Goal: Task Accomplishment & Management: Use online tool/utility

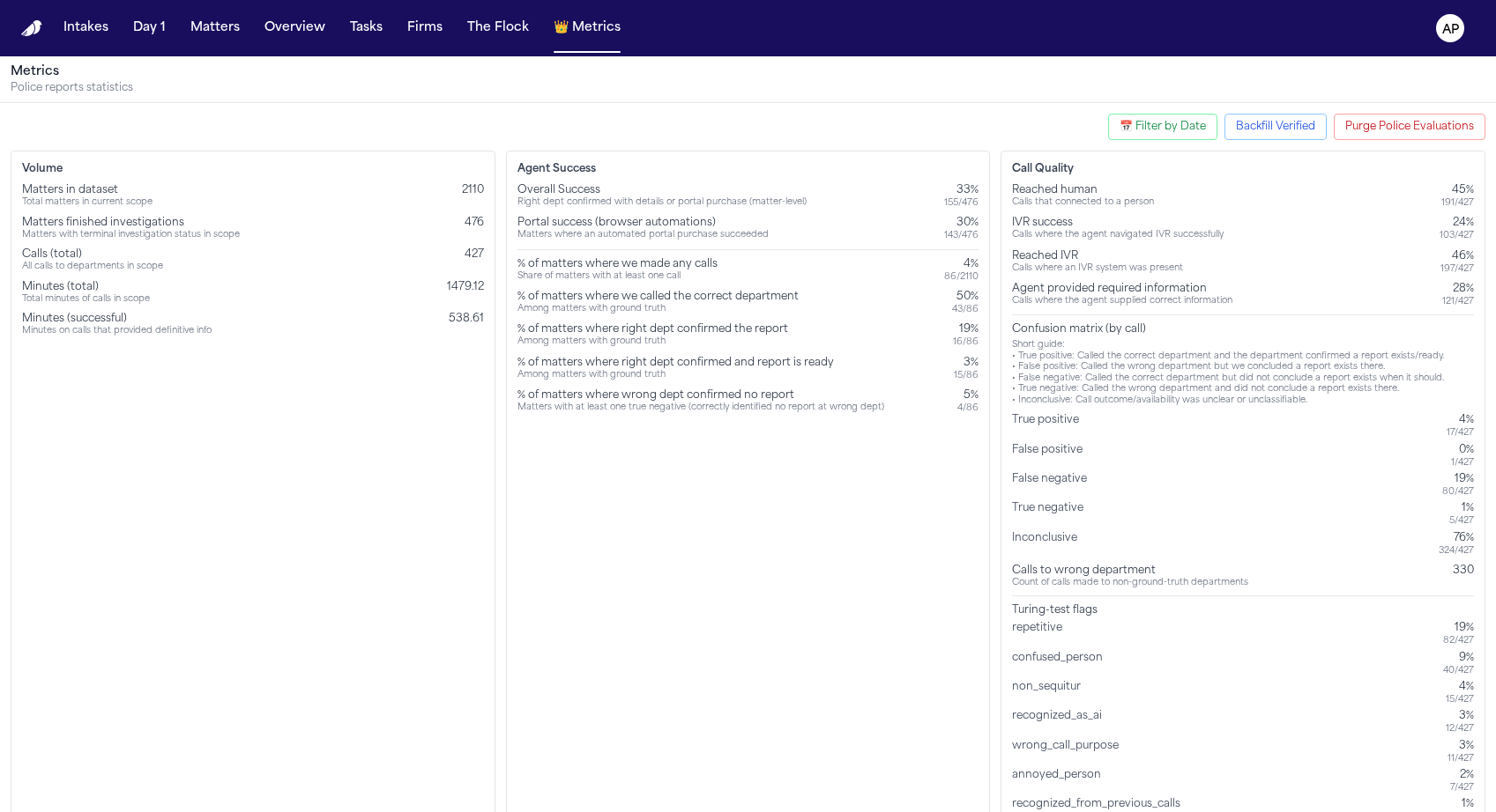
click at [1378, 120] on button "Purge Police Evaluations" at bounding box center [1410, 127] width 152 height 27
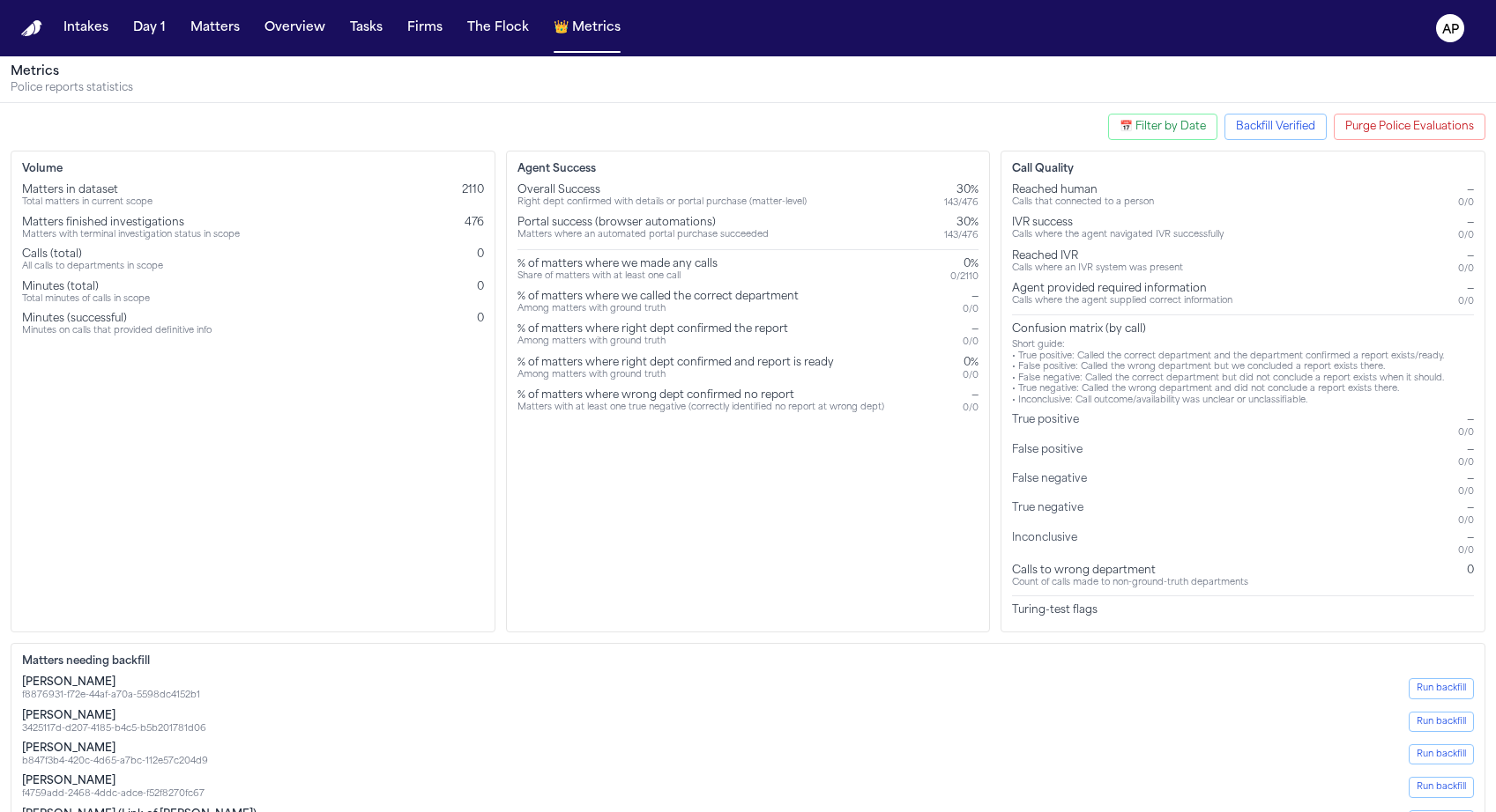
click at [445, 212] on div "Matters in dataset Total matters in current scope 2110 Matters finished investi…" at bounding box center [253, 260] width 462 height 155
click at [486, 250] on div "Volume Matters in dataset Total matters in current scope 2110 Matters finished …" at bounding box center [252, 392] width 484 height 482
click at [812, 206] on div "Overall Success Right dept confirmed with details or portal purchase (matter-le…" at bounding box center [748, 196] width 462 height 26
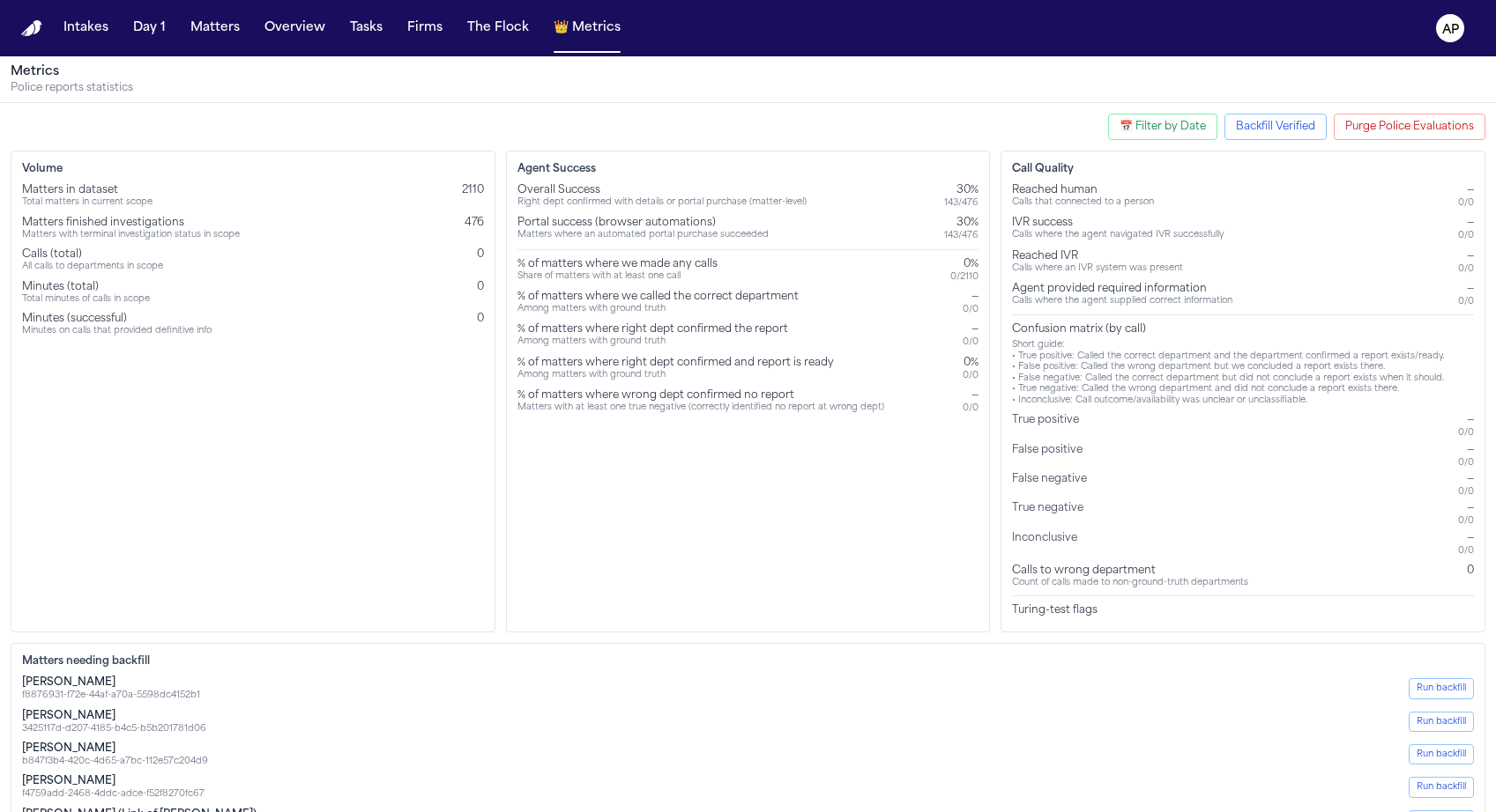
click at [812, 206] on div "Overall Success Right dept confirmed with details or portal purchase (matter-le…" at bounding box center [748, 196] width 462 height 26
click at [830, 246] on div "Overall Success Right dept confirmed with details or portal purchase (matter-le…" at bounding box center [748, 298] width 462 height 231
click at [839, 268] on div "% of matters where we made any calls Share of matters with at least one call 0%…" at bounding box center [748, 270] width 462 height 26
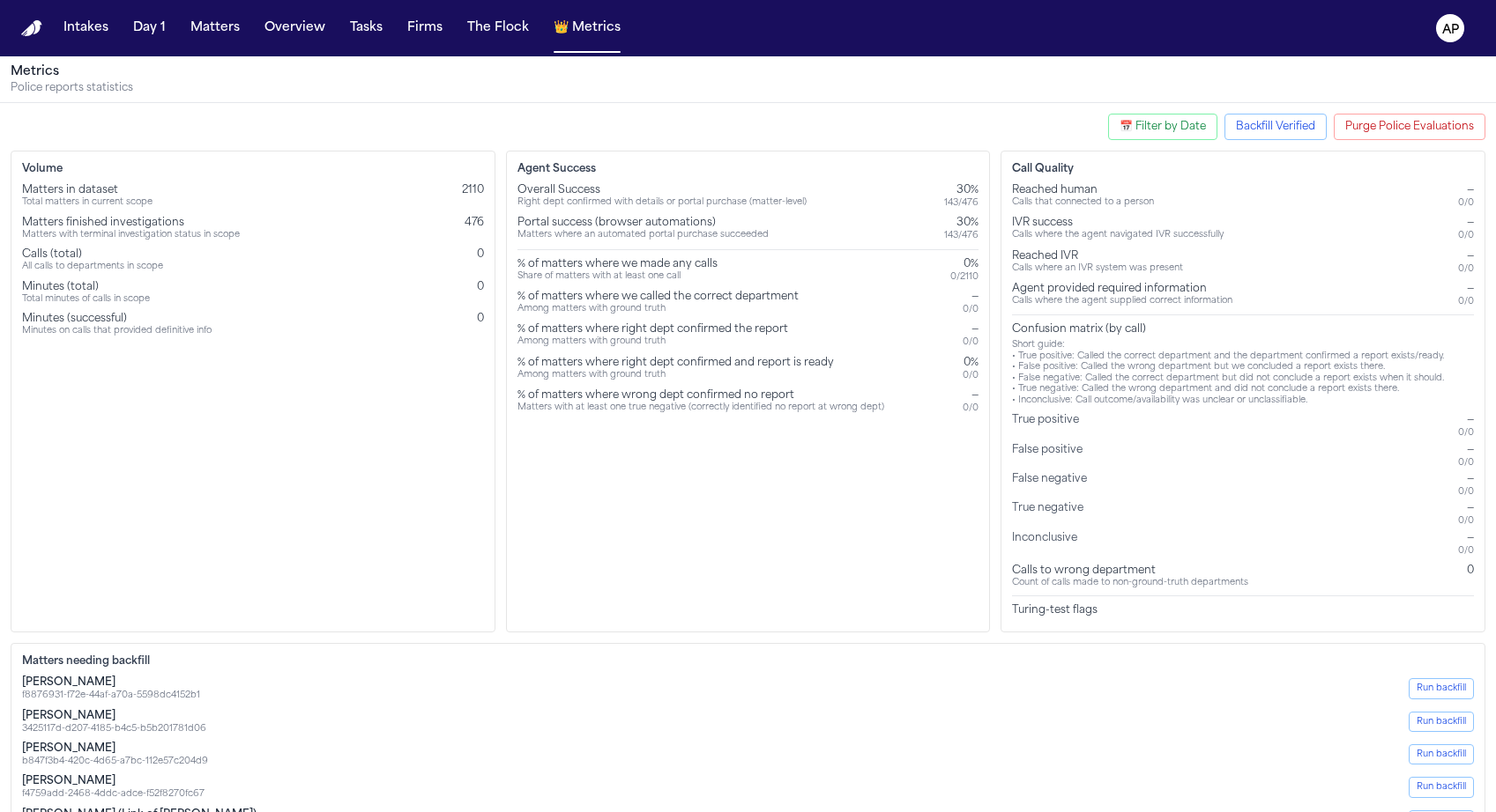
click at [1158, 122] on button "📅 Filter by Date" at bounding box center [1163, 127] width 109 height 27
click at [1086, 209] on input "Start Date:" at bounding box center [1056, 208] width 95 height 23
type input "**********"
click at [1043, 235] on button "Apply Filter" at bounding box center [1041, 246] width 65 height 37
click at [828, 446] on div "Agent Success Overall Success Right dept confirmed with details or portal purch…" at bounding box center [748, 392] width 484 height 482
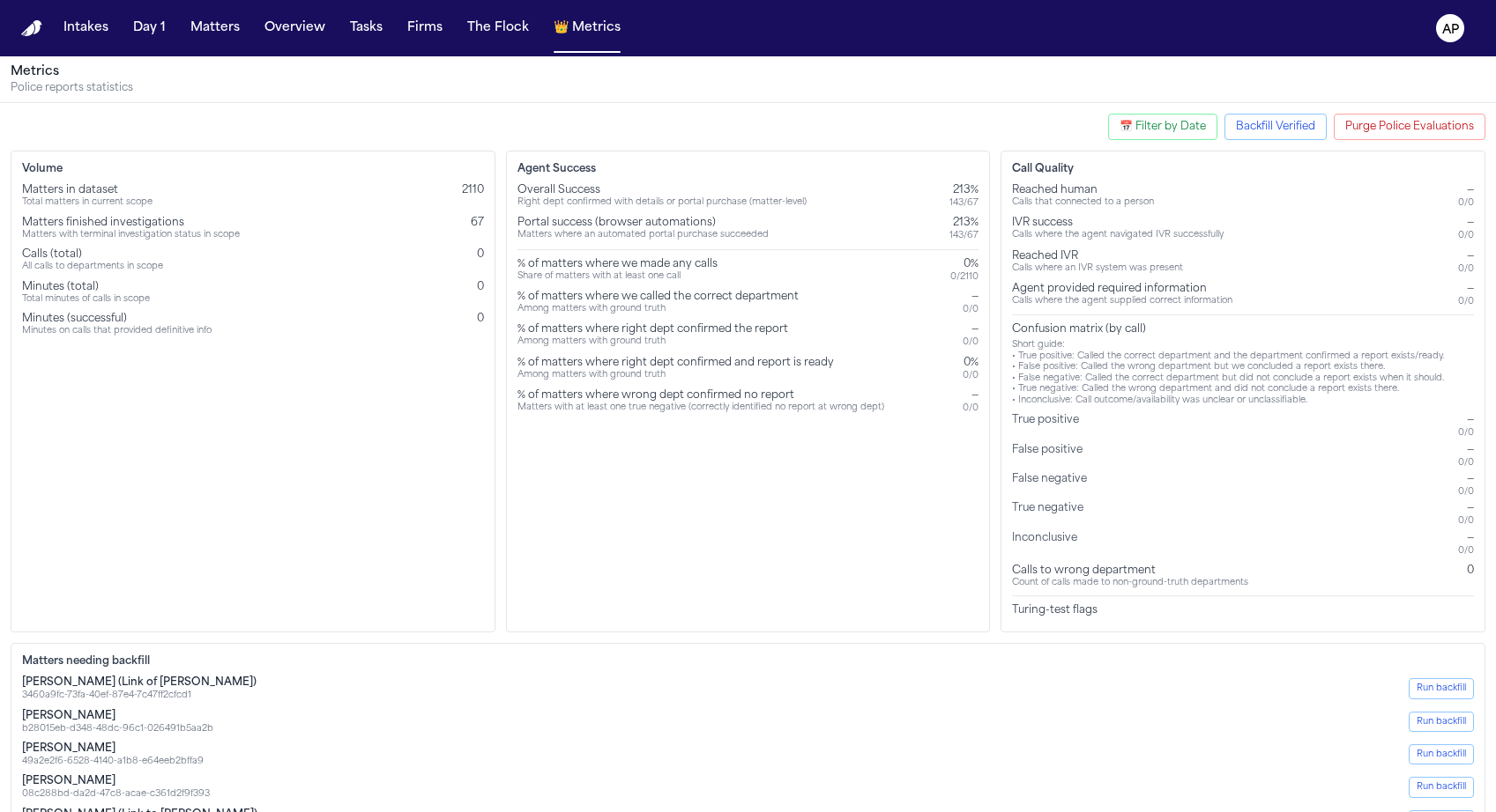
click at [958, 197] on div "143 / 67" at bounding box center [963, 203] width 29 height 11
click at [958, 250] on div "Overall Success Right dept confirmed with details or portal purchase (matter-le…" at bounding box center [748, 298] width 462 height 231
click at [958, 241] on div "143 / 67" at bounding box center [963, 235] width 29 height 11
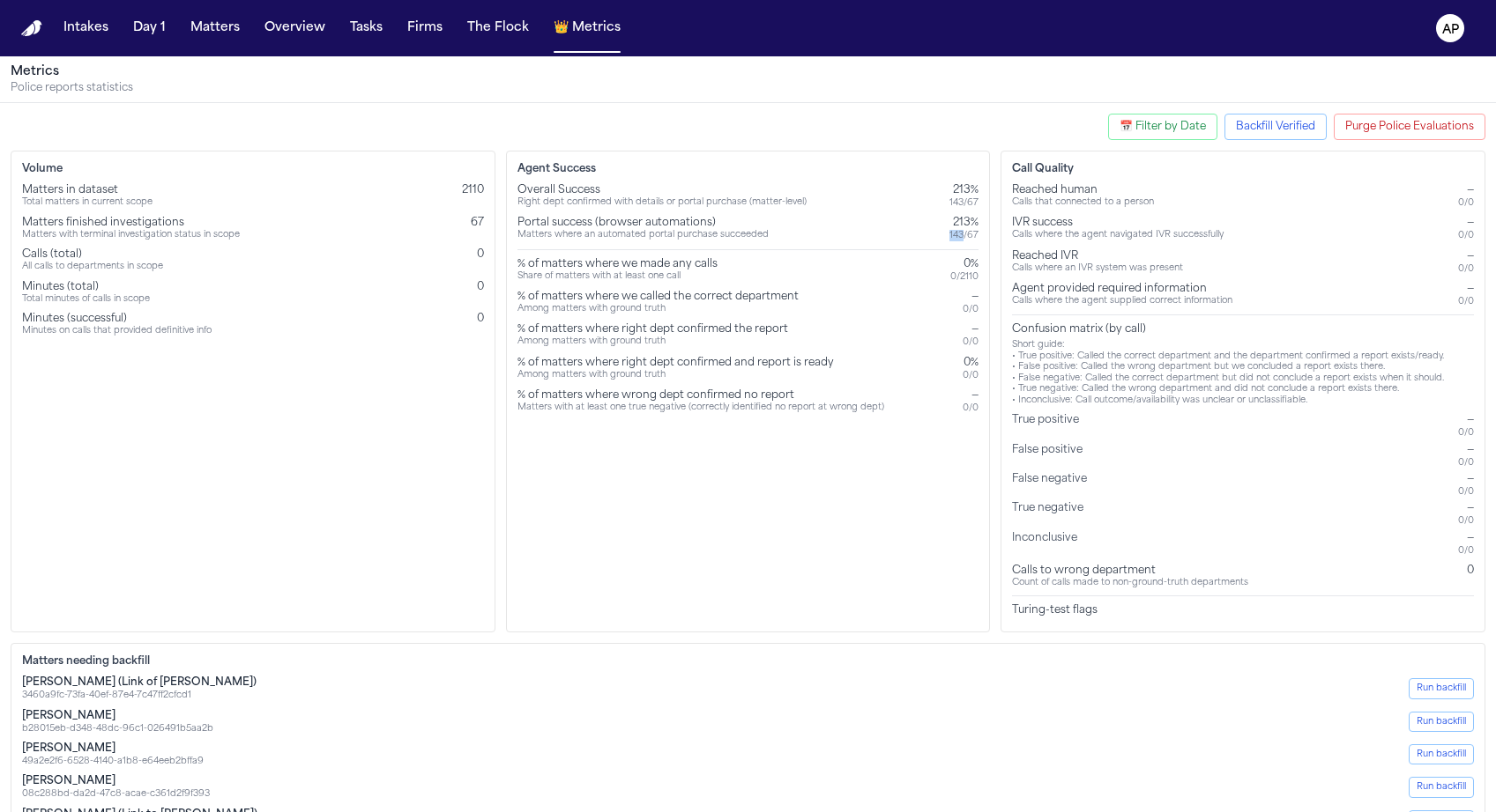
click at [958, 241] on div "143 / 67" at bounding box center [963, 235] width 29 height 11
click at [958, 339] on div "% of matters where right dept confirmed the report Among matters with ground tr…" at bounding box center [748, 335] width 462 height 26
click at [459, 196] on div "Matters in dataset Total matters in current scope 2110" at bounding box center [253, 196] width 462 height 26
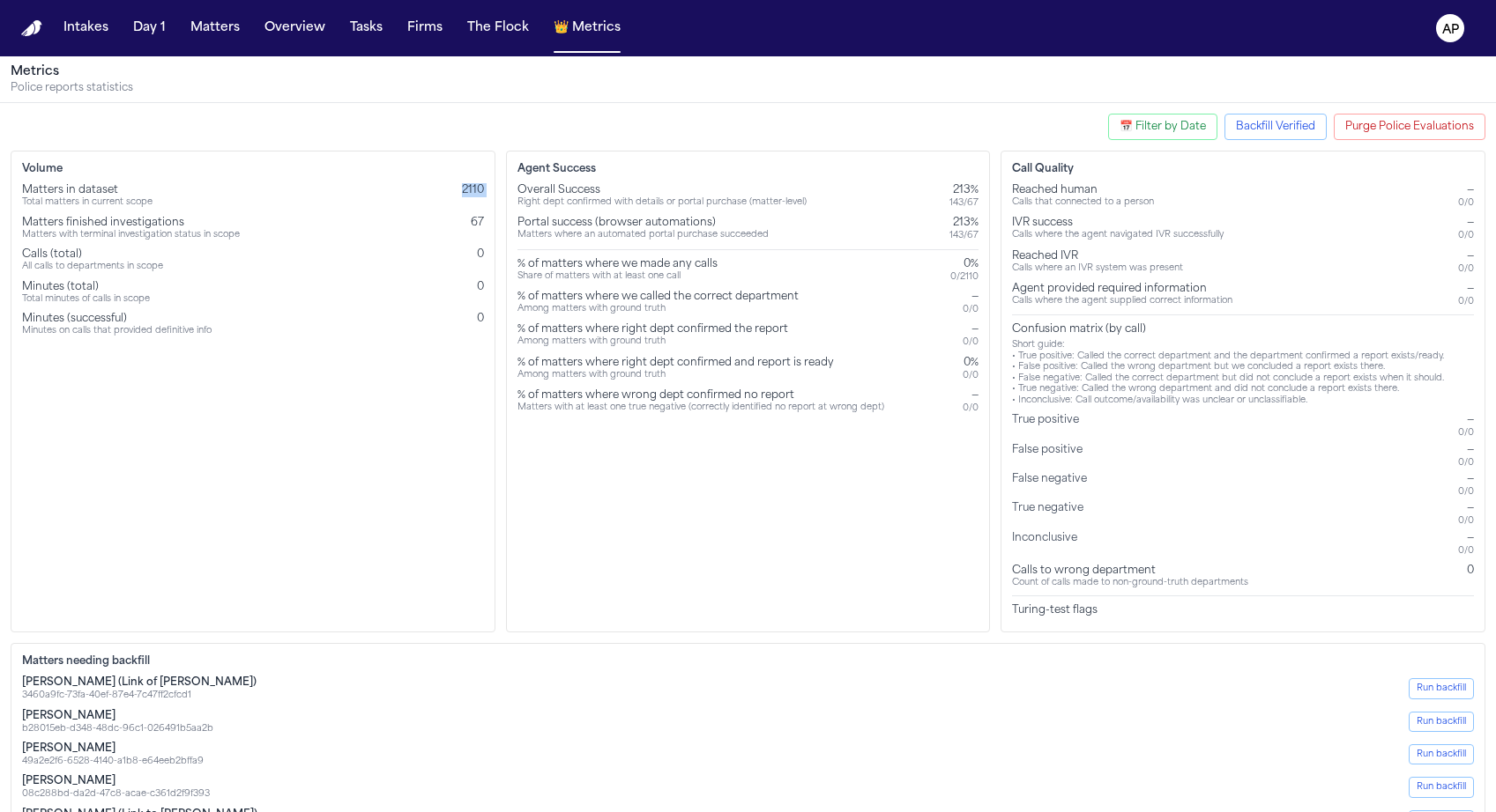
click at [459, 196] on div "Matters in dataset Total matters in current scope 2110" at bounding box center [253, 196] width 462 height 26
click at [460, 196] on div "Matters in dataset Total matters in current scope 2110" at bounding box center [253, 196] width 462 height 26
click at [566, 206] on div "Right dept confirmed with details or portal purchase (matter-level)" at bounding box center [662, 203] width 289 height 11
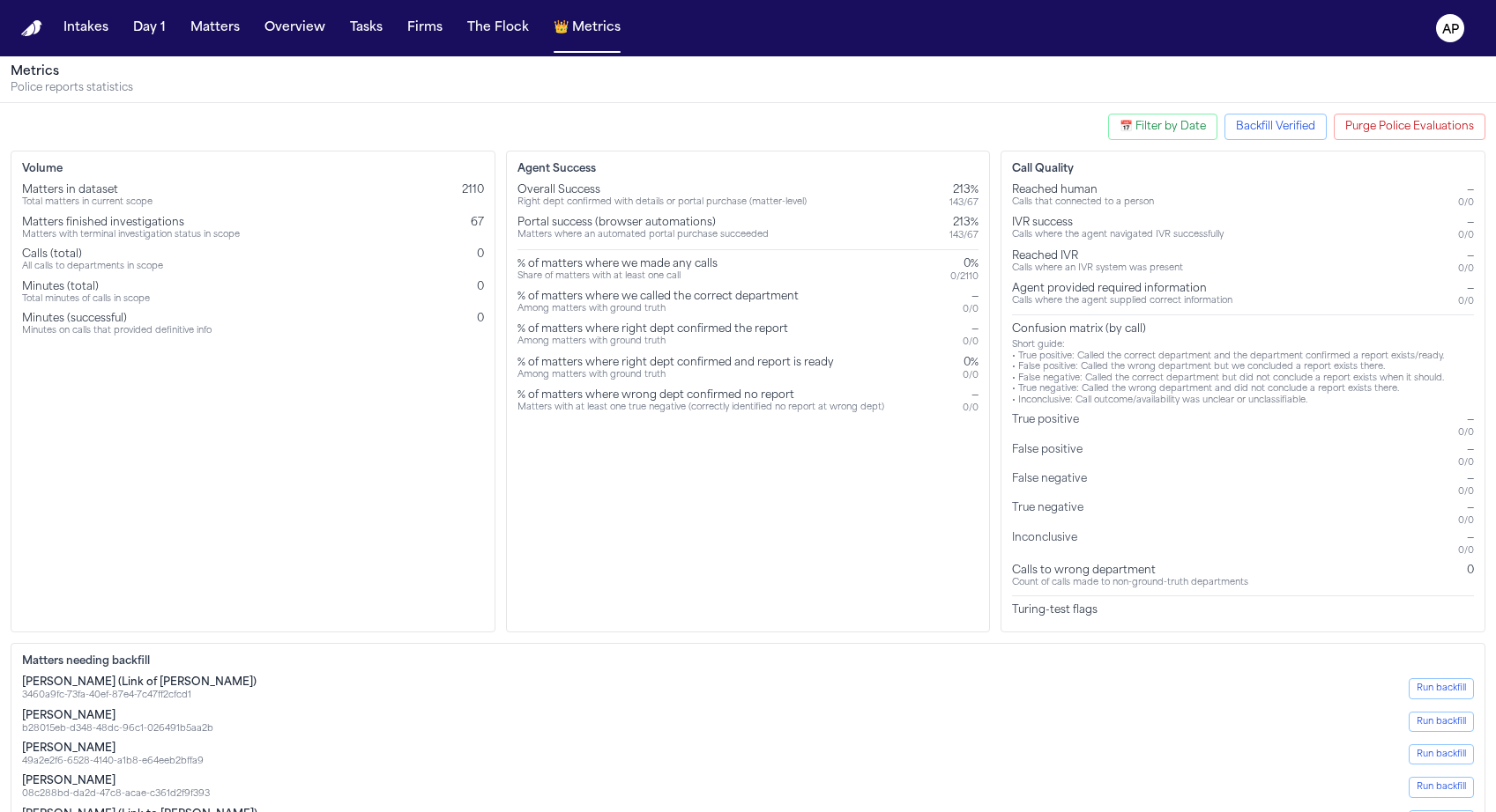
click at [593, 232] on div "Matters where an automated portal purchase succeeded" at bounding box center [643, 235] width 251 height 11
click at [1177, 128] on button "📅 Filter by Date" at bounding box center [1163, 127] width 109 height 27
click at [1113, 253] on button "Clear Filter" at bounding box center [1113, 246] width 65 height 37
click at [1153, 119] on button "📅 Filter by Date" at bounding box center [1163, 127] width 109 height 27
click at [1094, 206] on input "Start Date:" at bounding box center [1056, 208] width 95 height 23
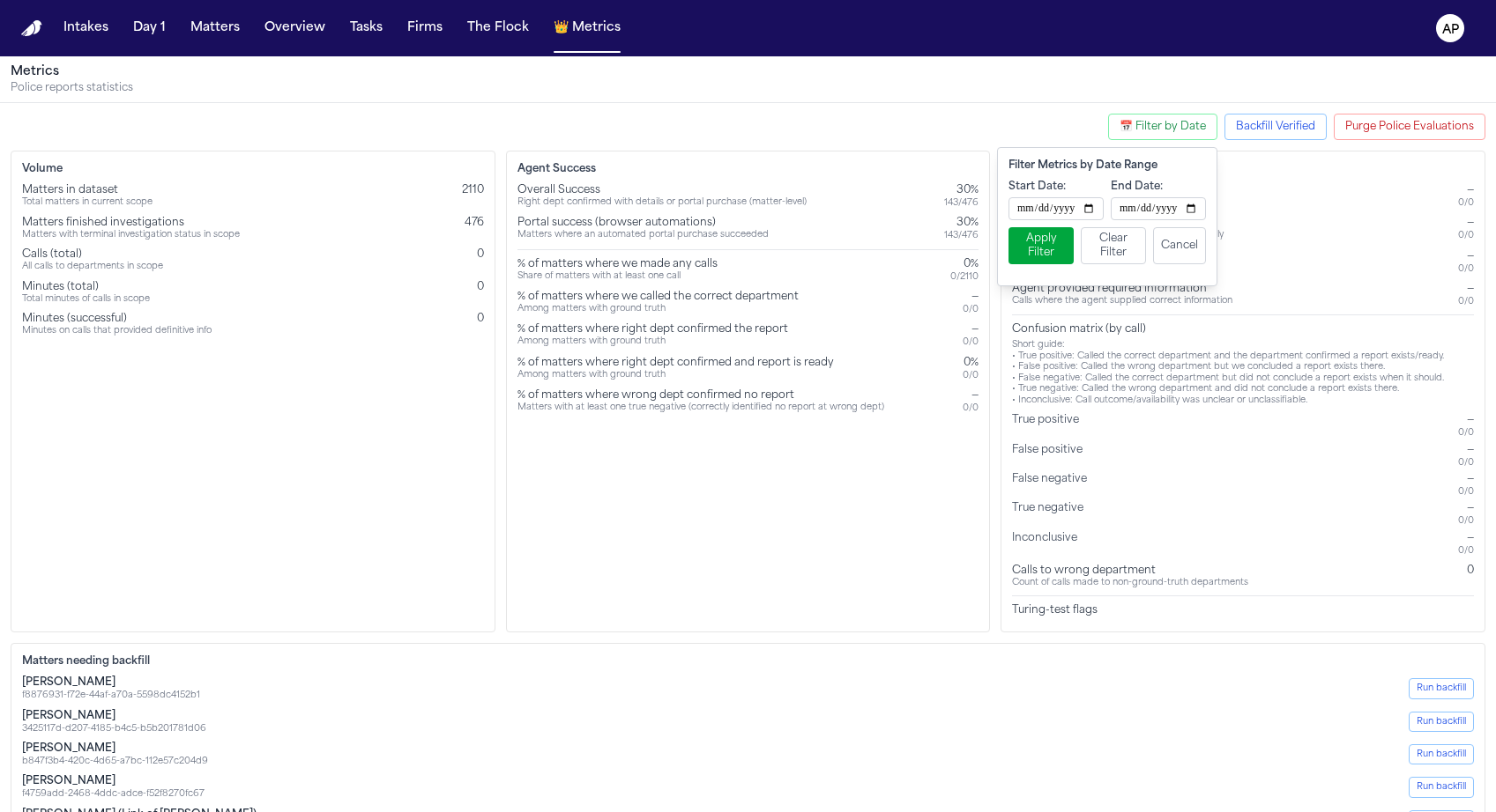
type input "**********"
click at [1031, 245] on button "Apply Filter" at bounding box center [1041, 246] width 65 height 37
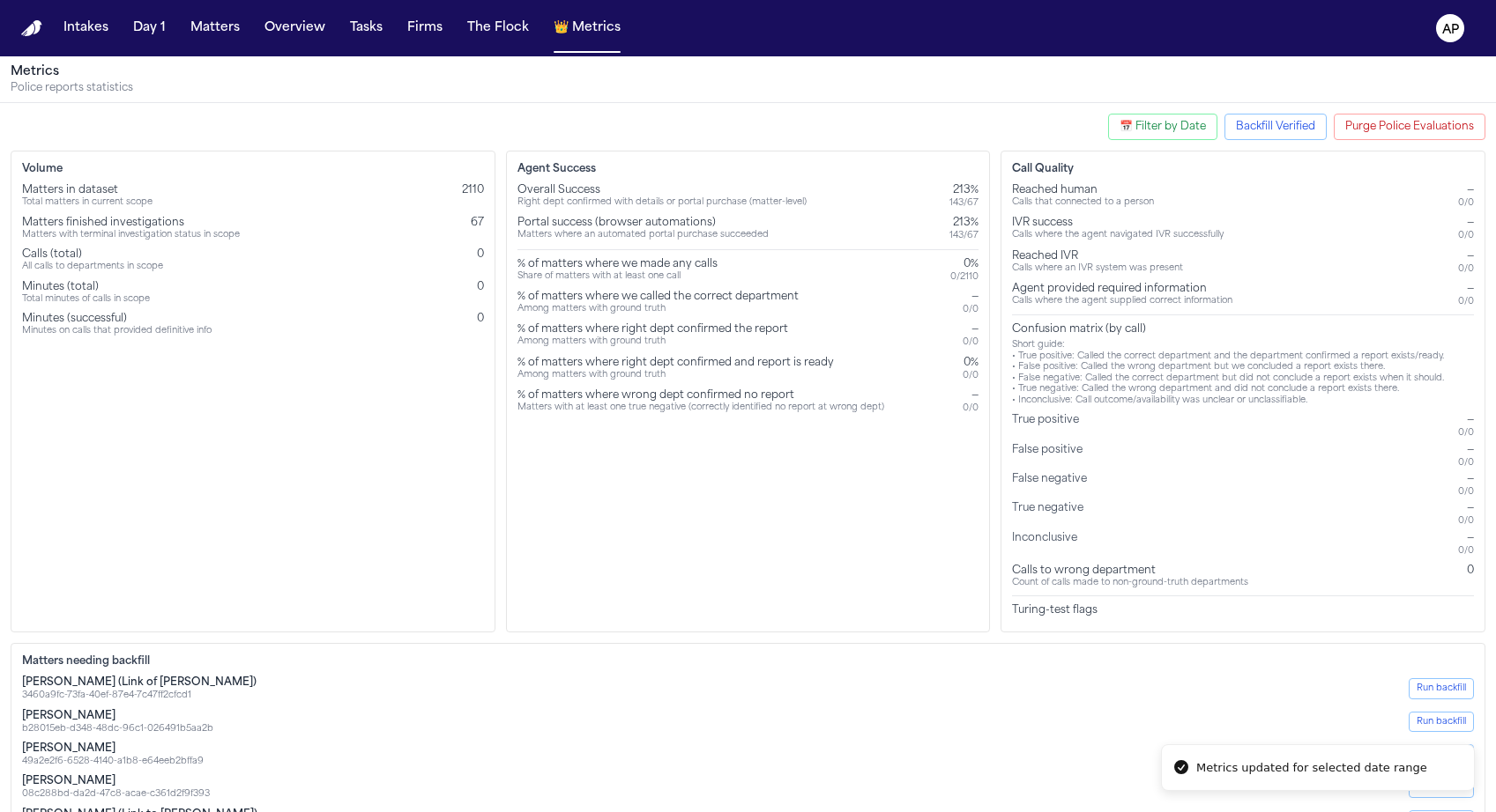
click at [903, 448] on div "Agent Success Overall Success Right dept confirmed with details or portal purch…" at bounding box center [748, 392] width 484 height 482
click at [1265, 138] on button "Backfill Verified" at bounding box center [1276, 127] width 102 height 27
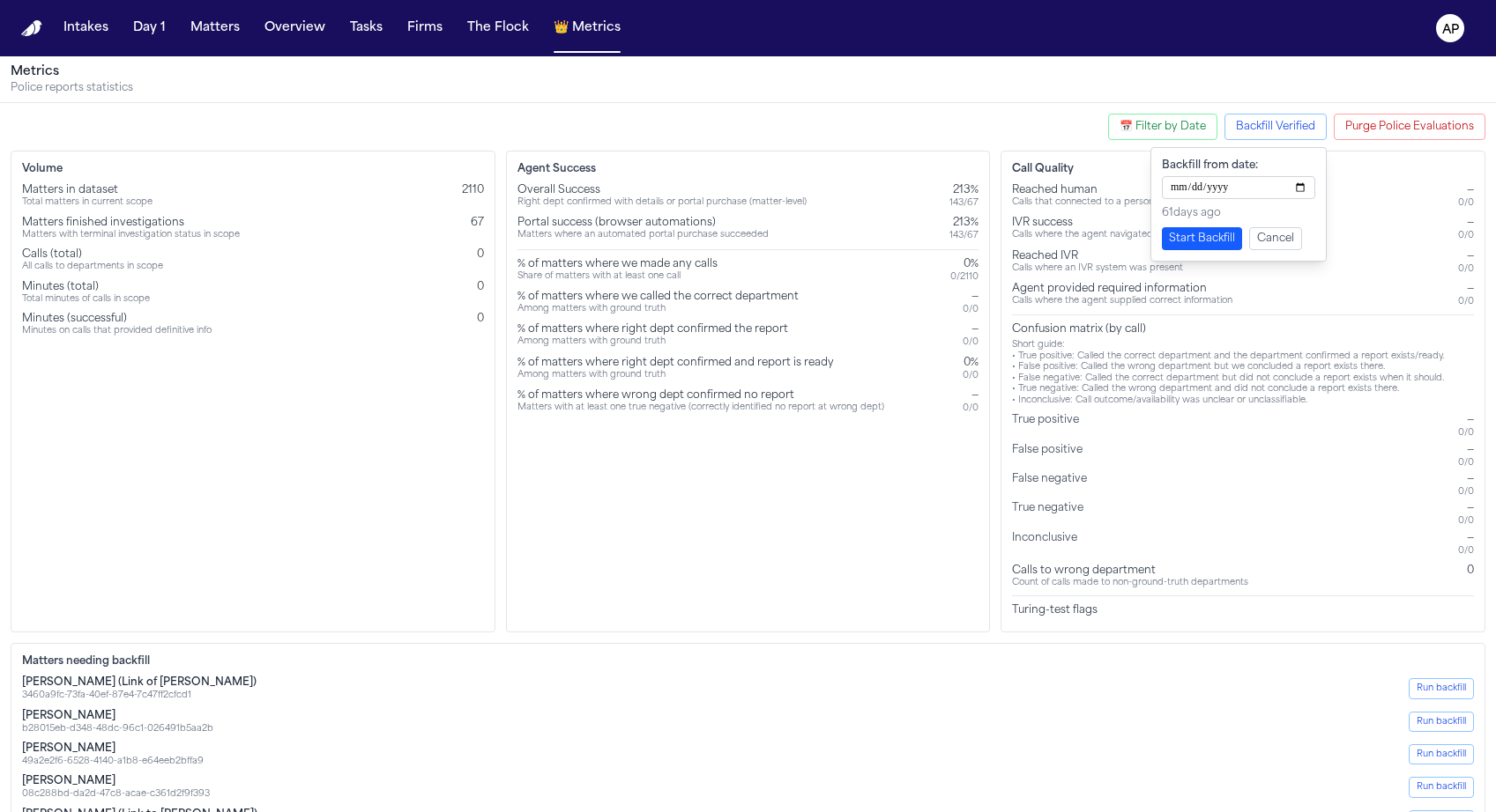
click at [1215, 242] on button "Start Backfill" at bounding box center [1201, 239] width 81 height 23
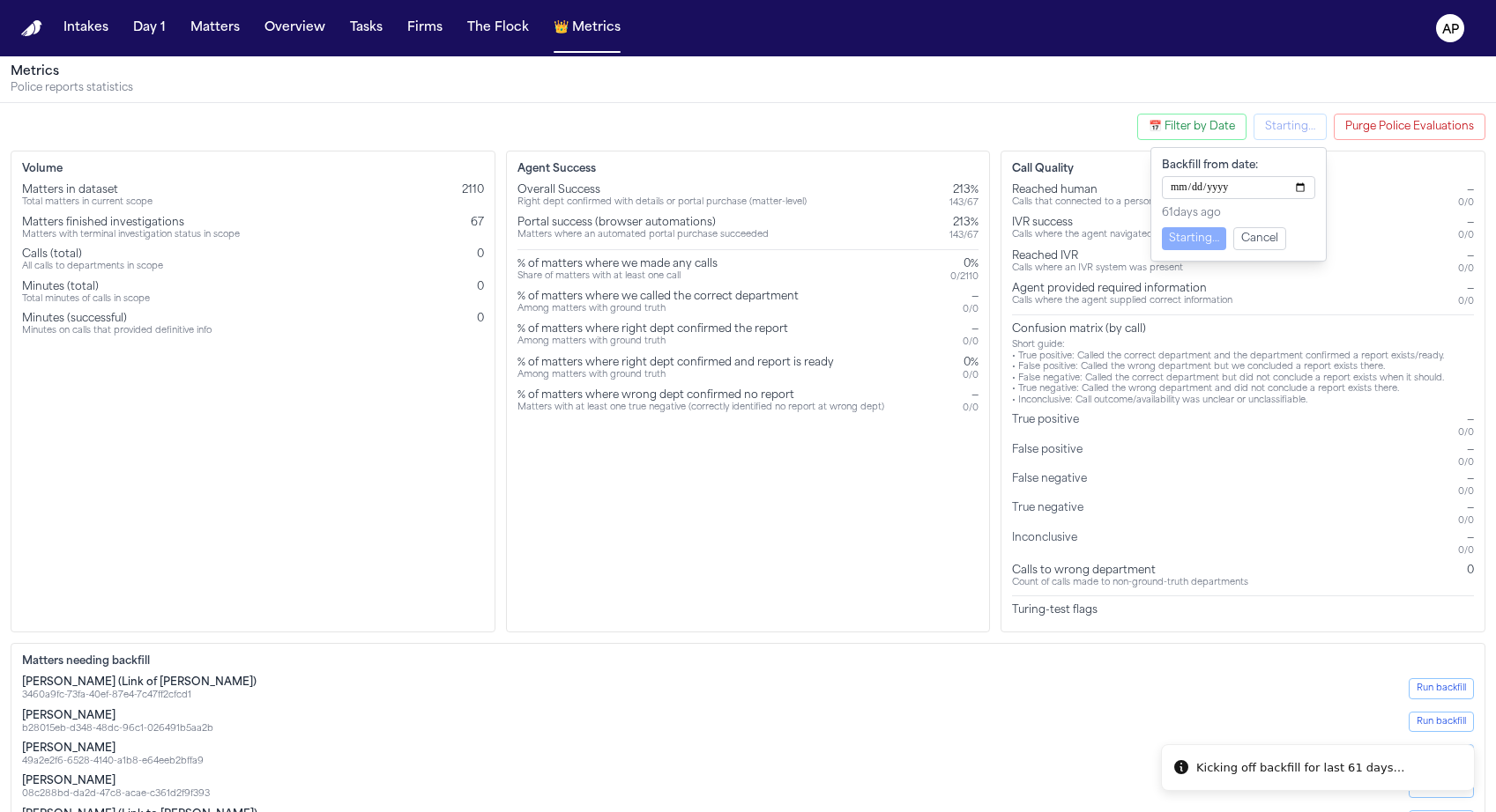
click at [945, 511] on div "Agent Success Overall Success Right dept confirmed with details or portal purch…" at bounding box center [748, 392] width 484 height 482
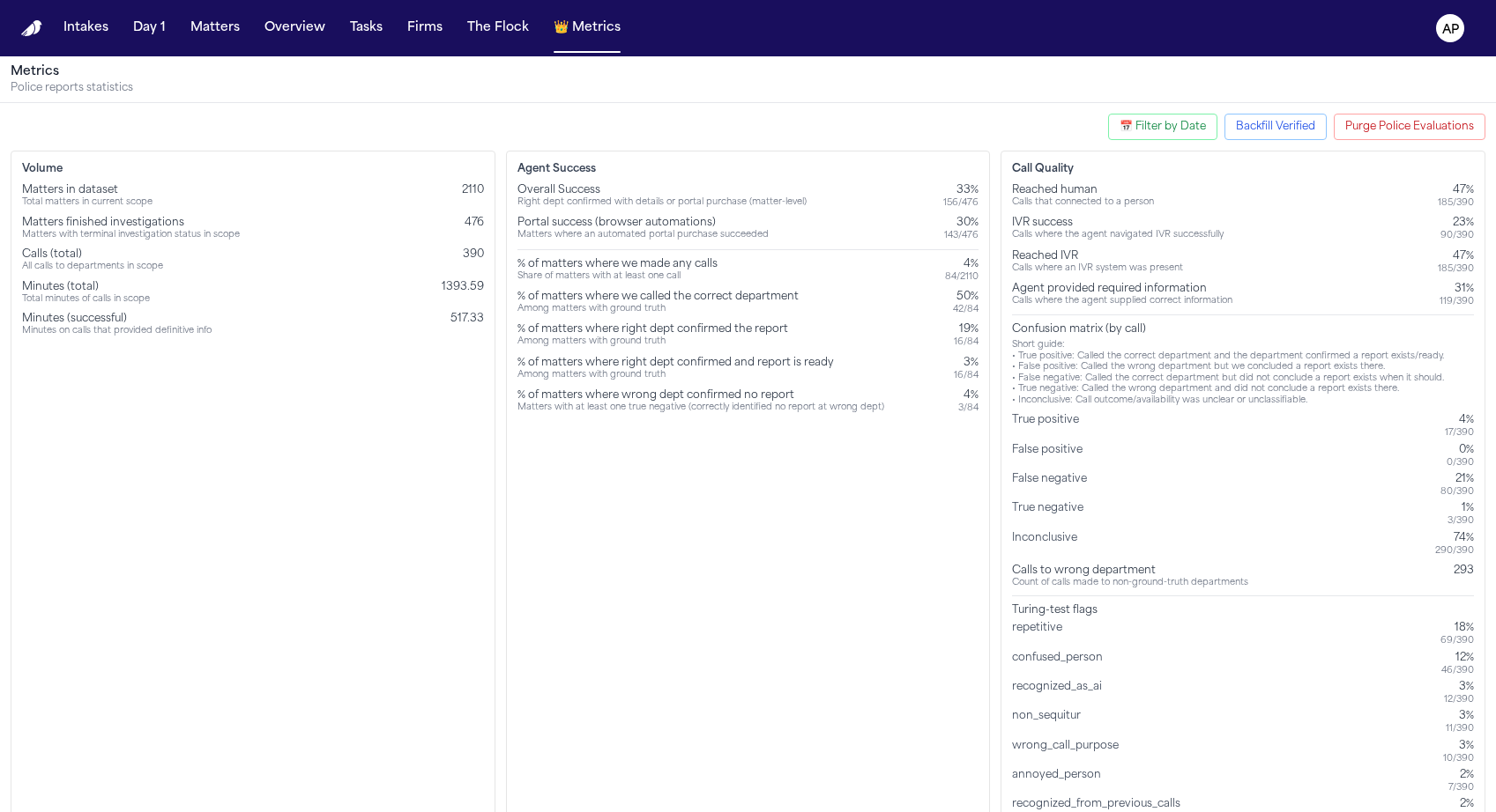
click at [1170, 135] on button "📅 Filter by Date" at bounding box center [1163, 127] width 109 height 27
click at [1087, 208] on input "Start Date:" at bounding box center [1056, 208] width 95 height 23
type input "**********"
click at [1055, 251] on button "Apply Filter" at bounding box center [1041, 246] width 65 height 37
